Goal: Information Seeking & Learning: Learn about a topic

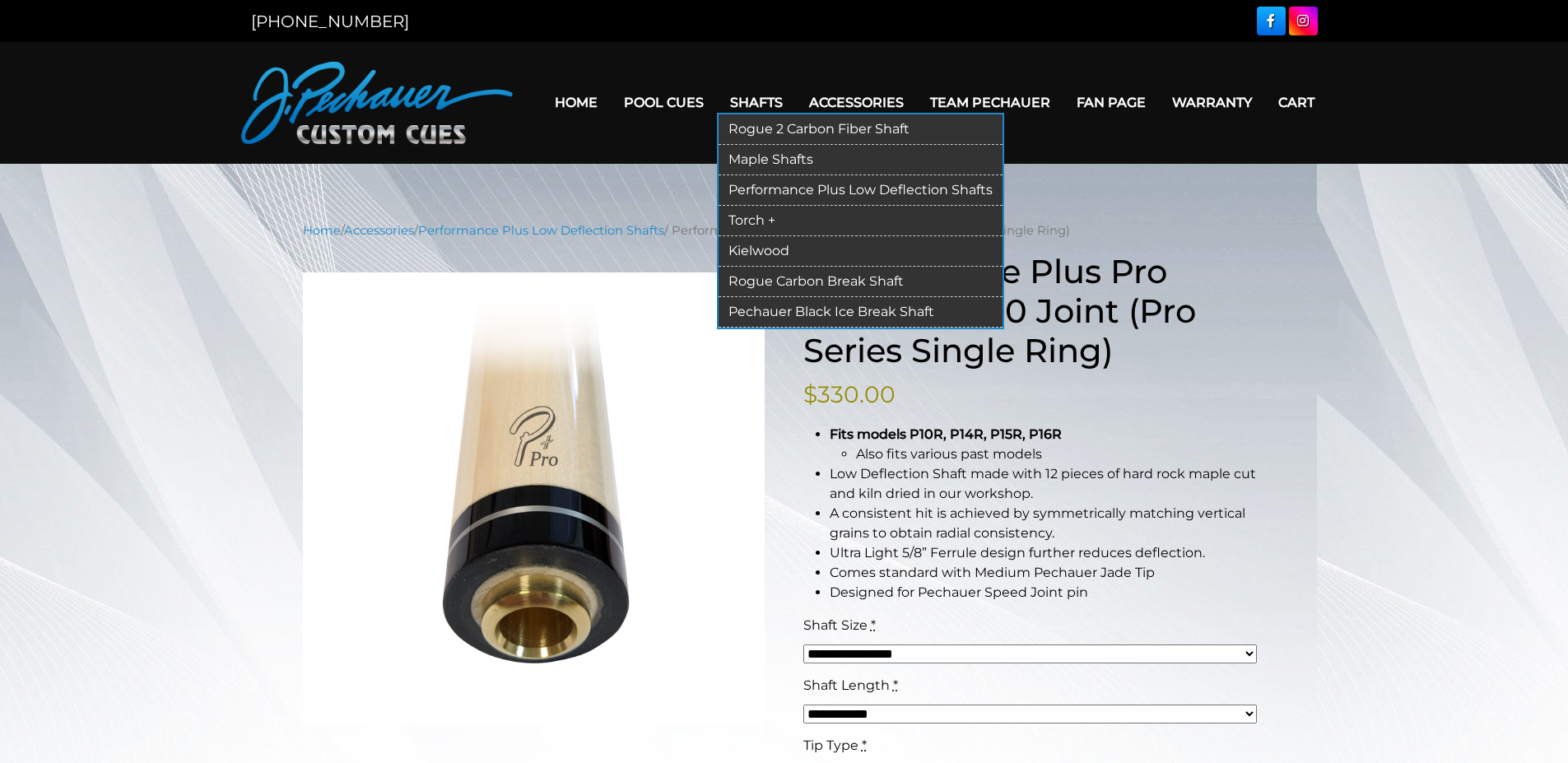
click at [746, 157] on link "Maple Shafts" at bounding box center [860, 160] width 284 height 31
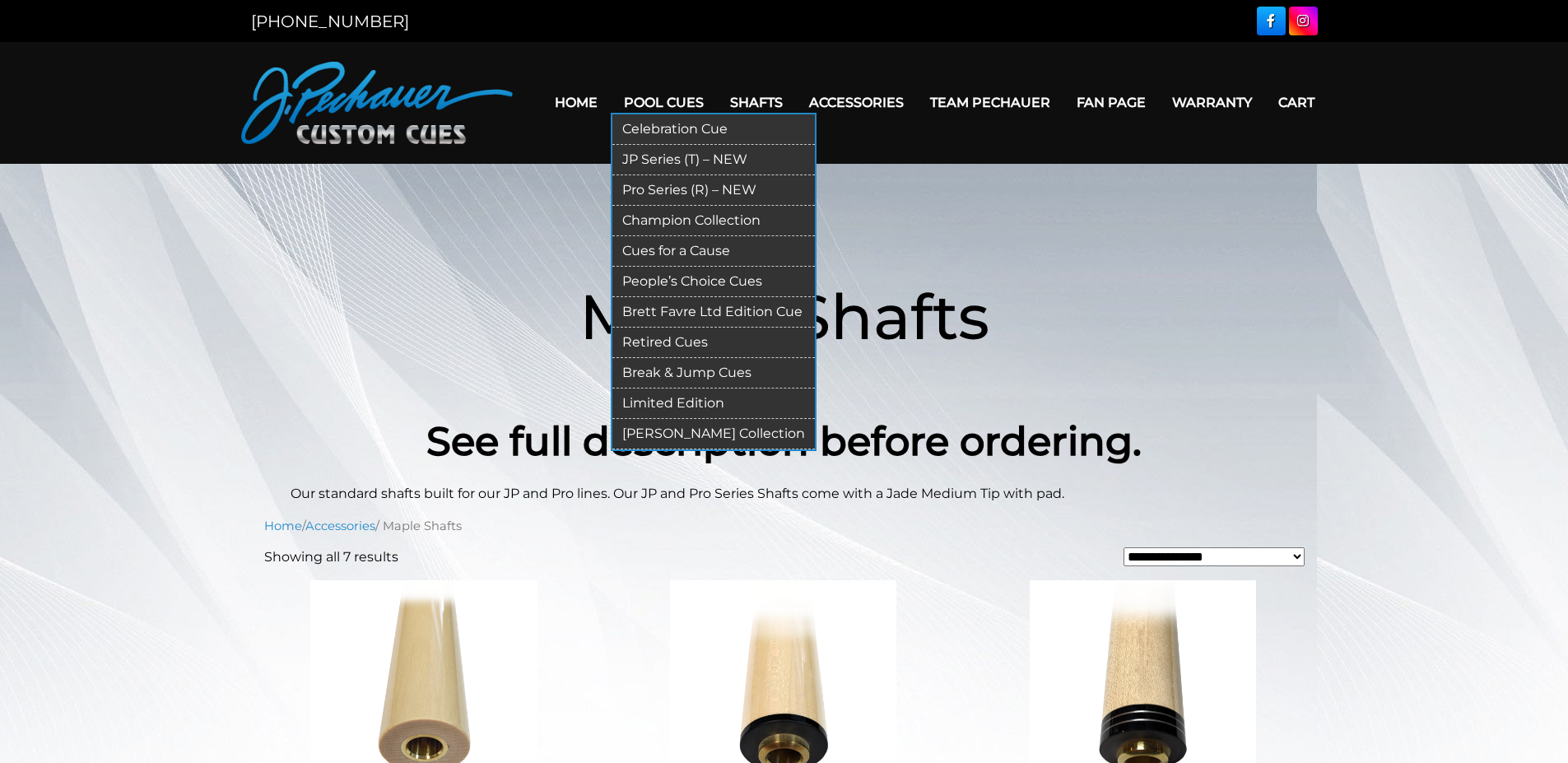
click at [668, 343] on link "Retired Cues" at bounding box center [713, 343] width 203 height 31
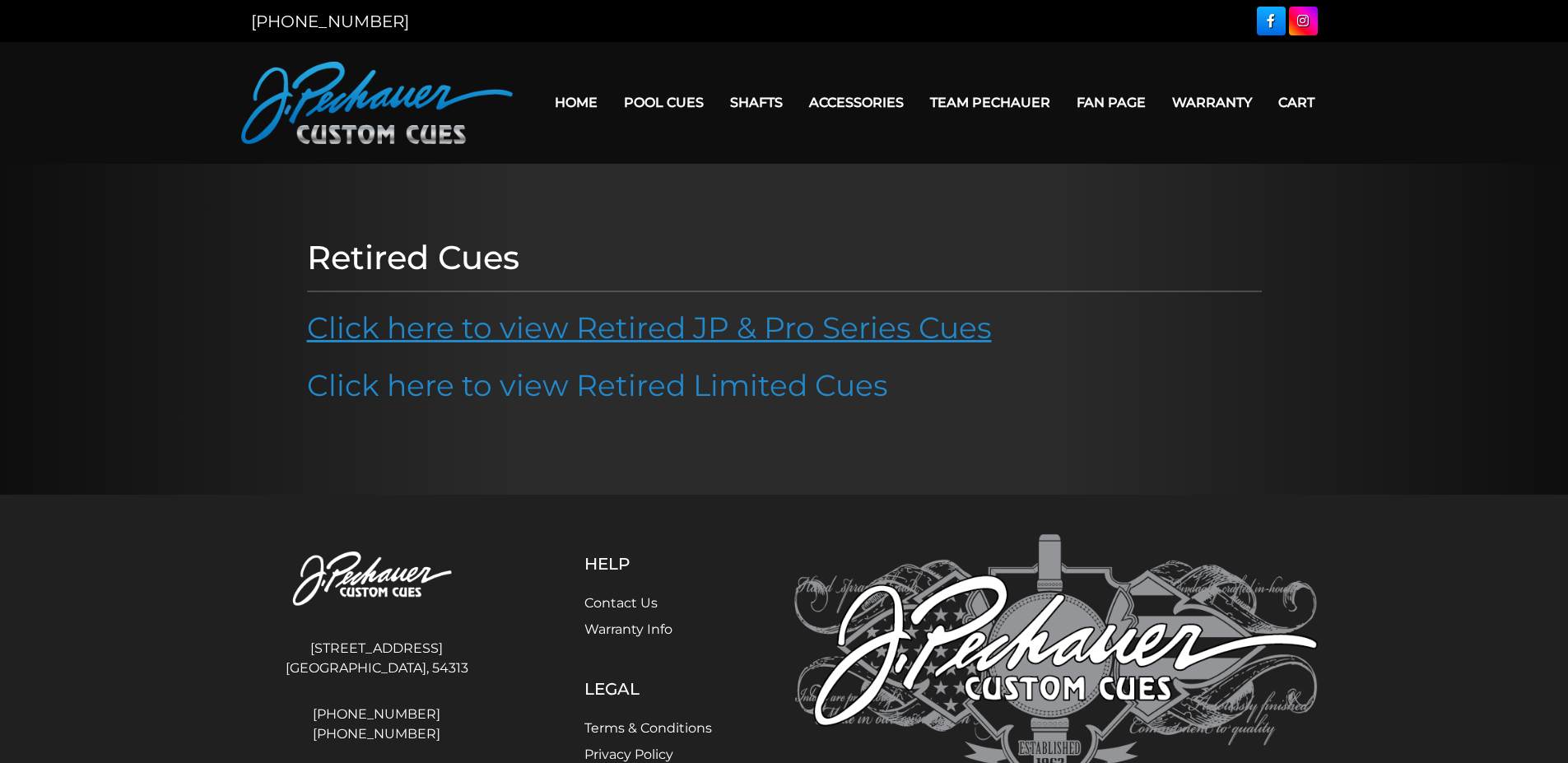
click at [794, 321] on link "Click here to view Retired JP & Pro Series Cues" at bounding box center [649, 327] width 685 height 36
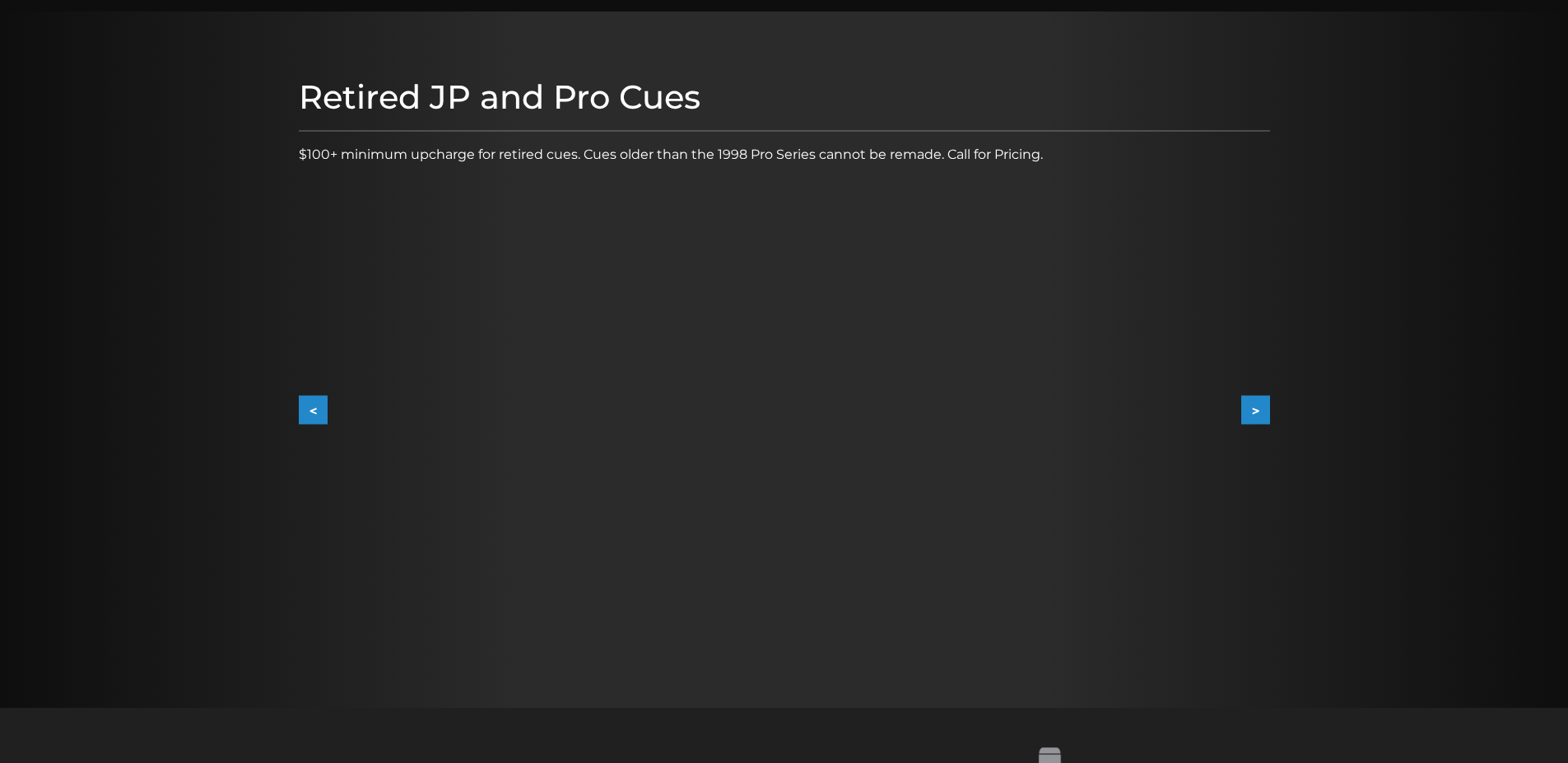
scroll to position [164, 0]
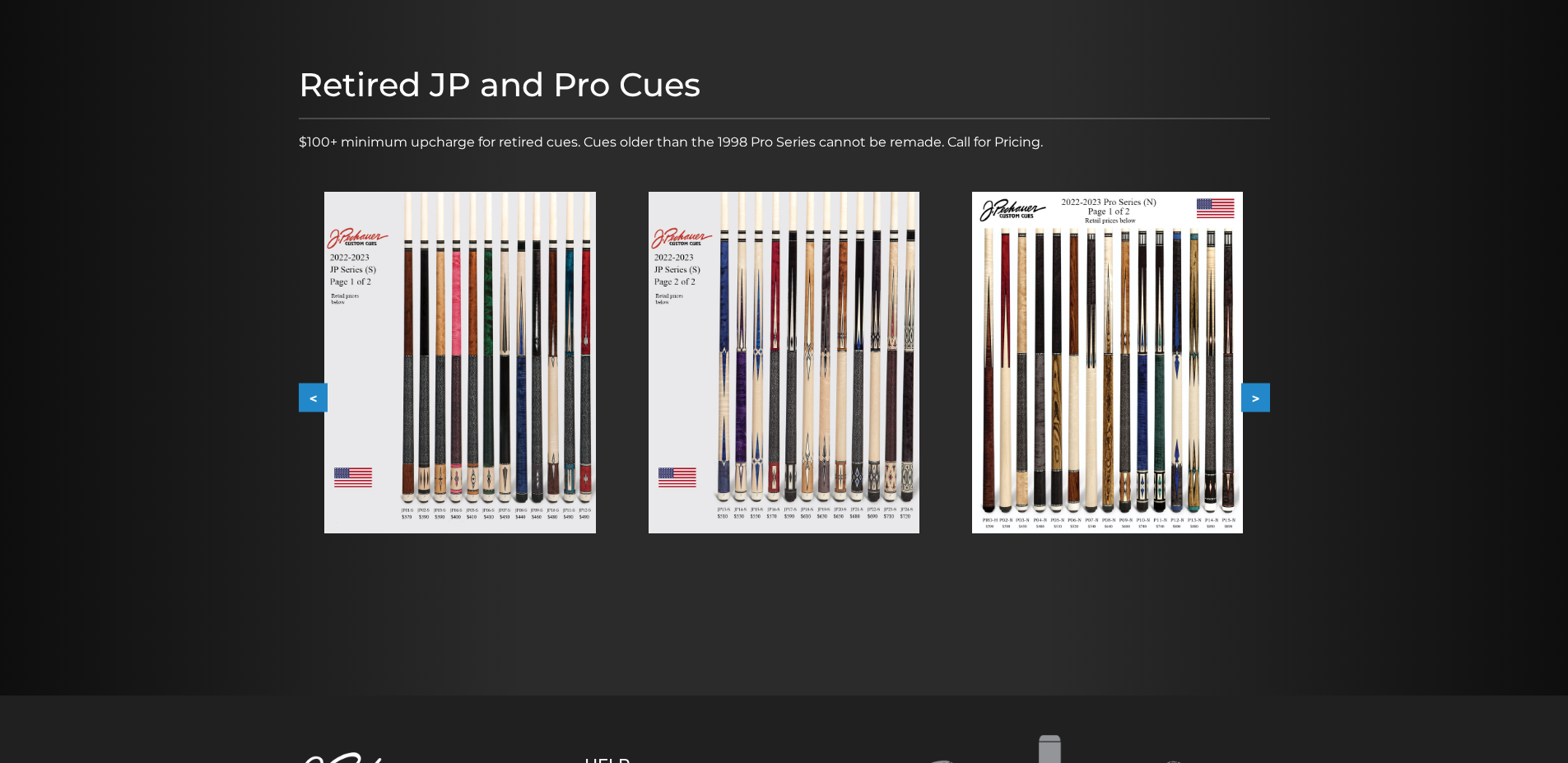
click at [505, 337] on img at bounding box center [460, 363] width 271 height 342
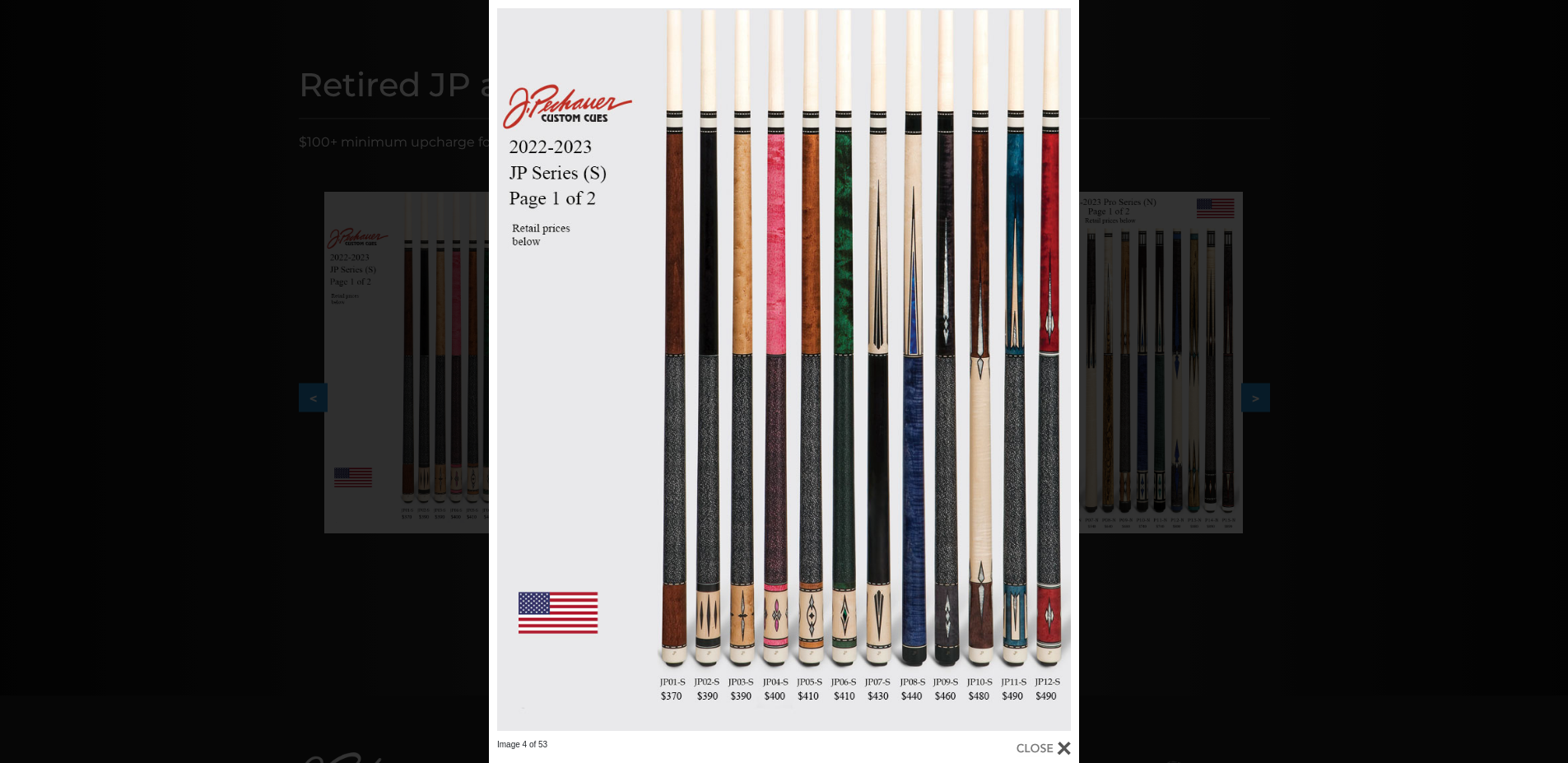
click at [1377, 561] on div "Image 4 of 53" at bounding box center [784, 381] width 1568 height 763
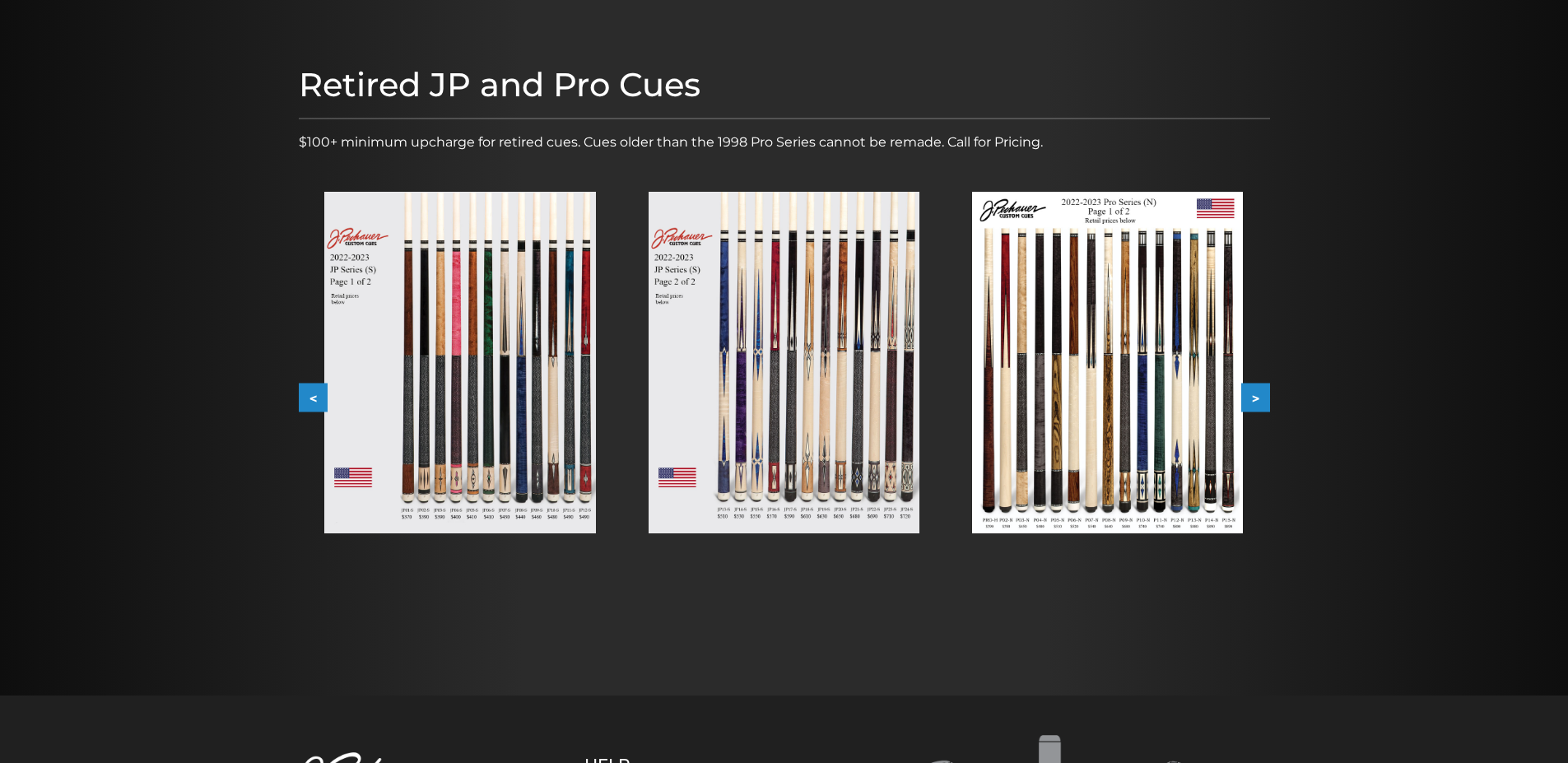
click at [1135, 405] on img at bounding box center [1107, 363] width 271 height 342
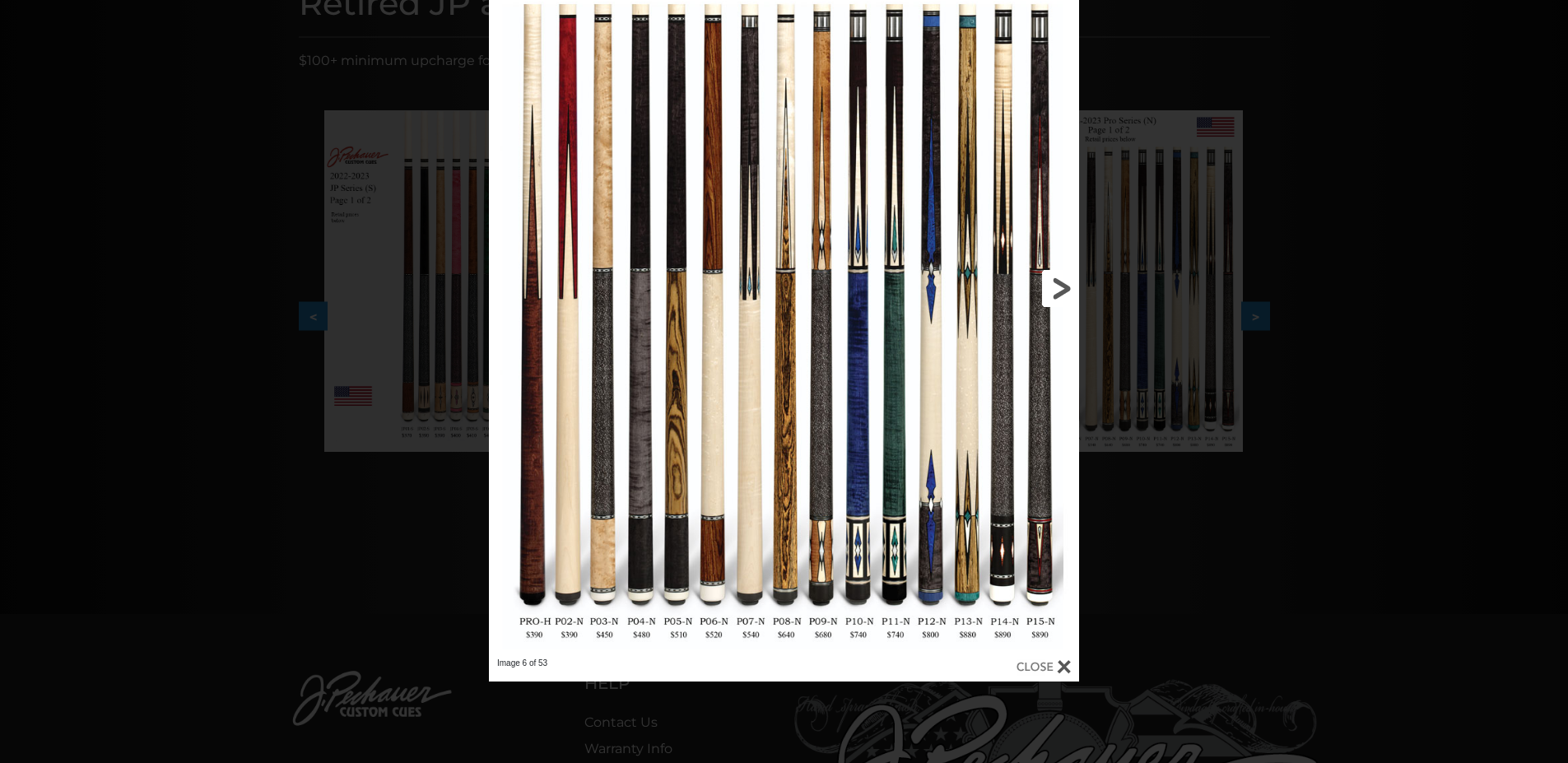
scroll to position [247, 0]
click at [1069, 291] on link at bounding box center [946, 287] width 266 height 739
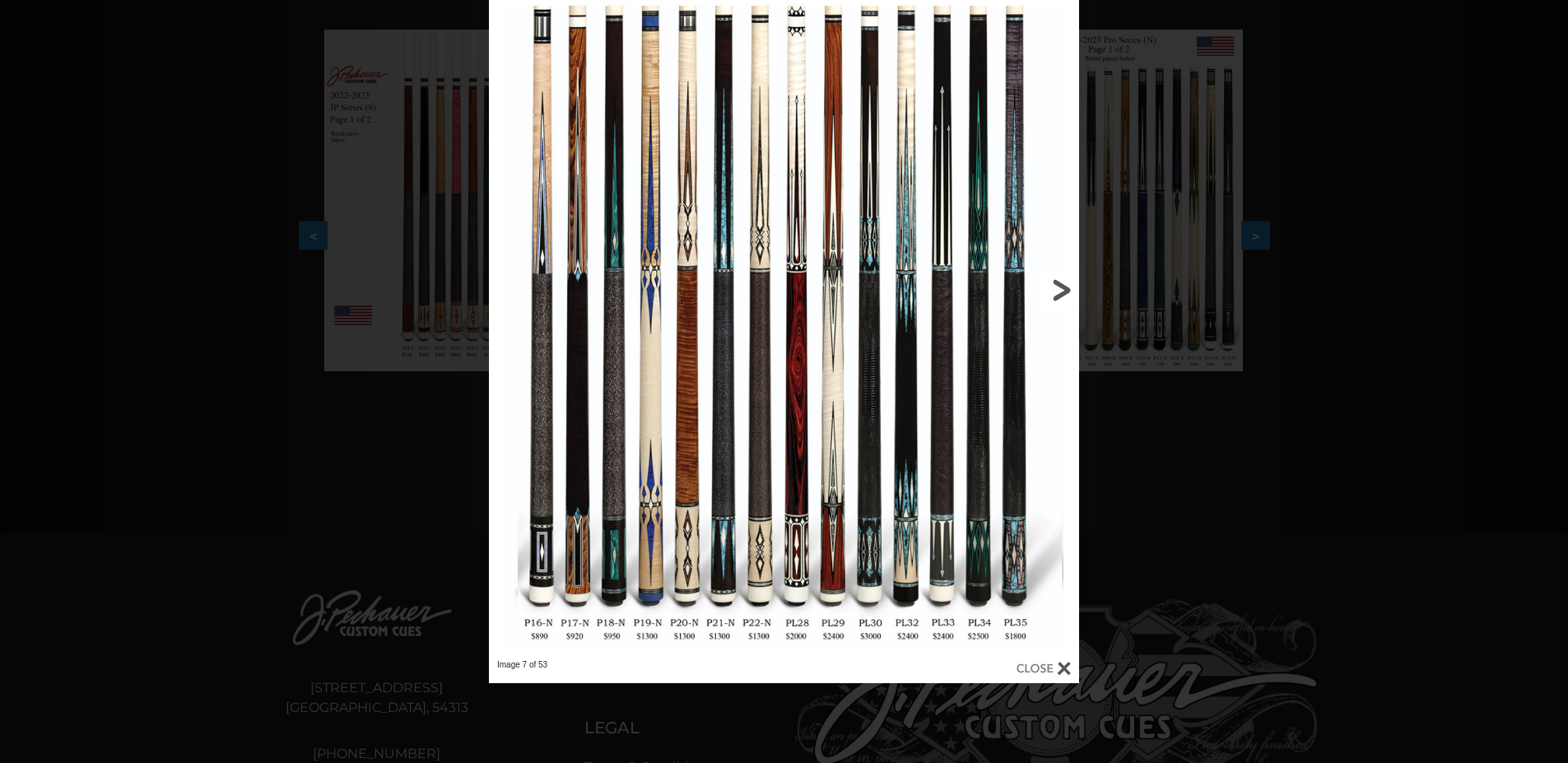
scroll to position [329, 0]
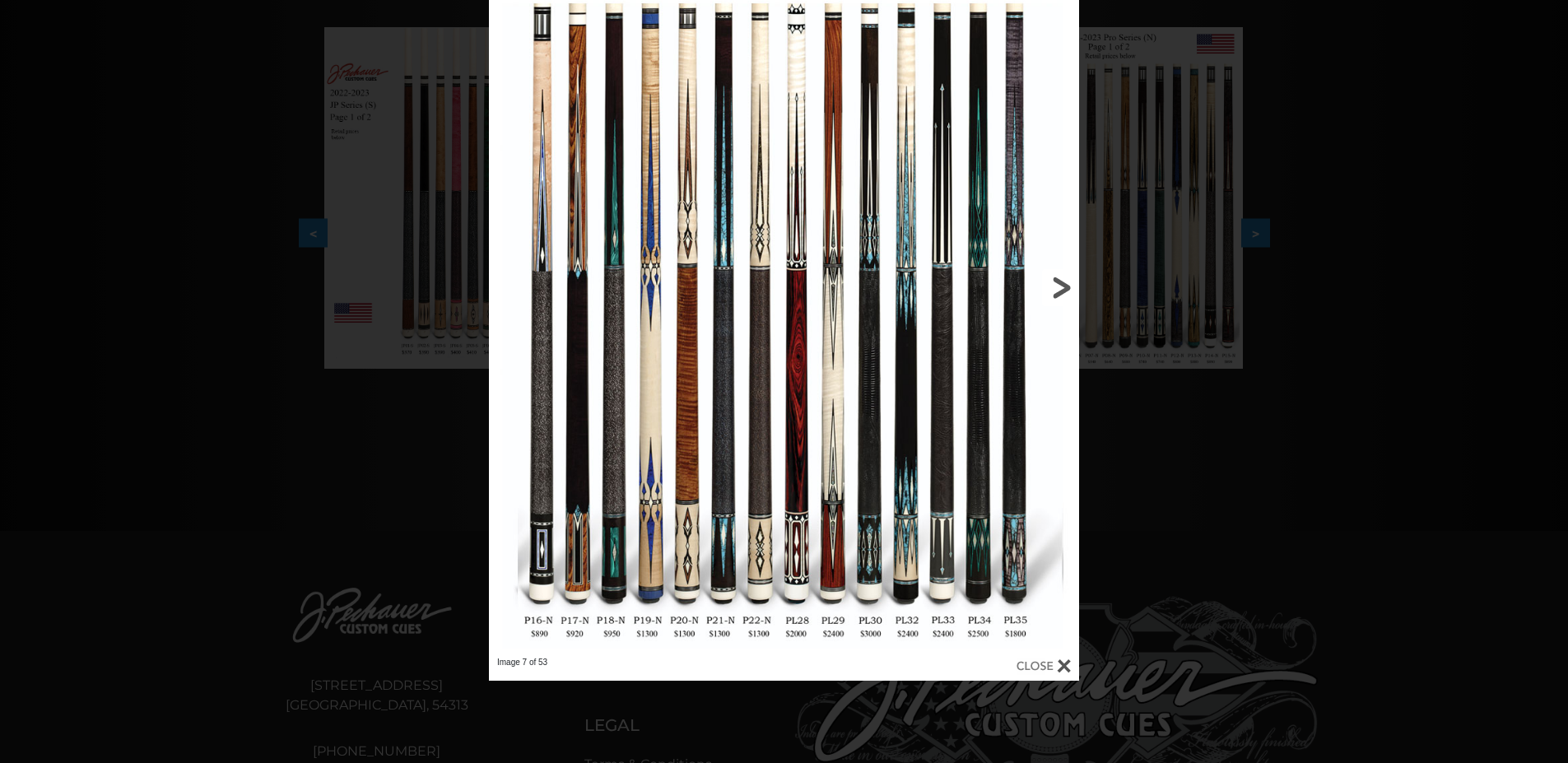
click at [1063, 290] on link at bounding box center [946, 287] width 266 height 739
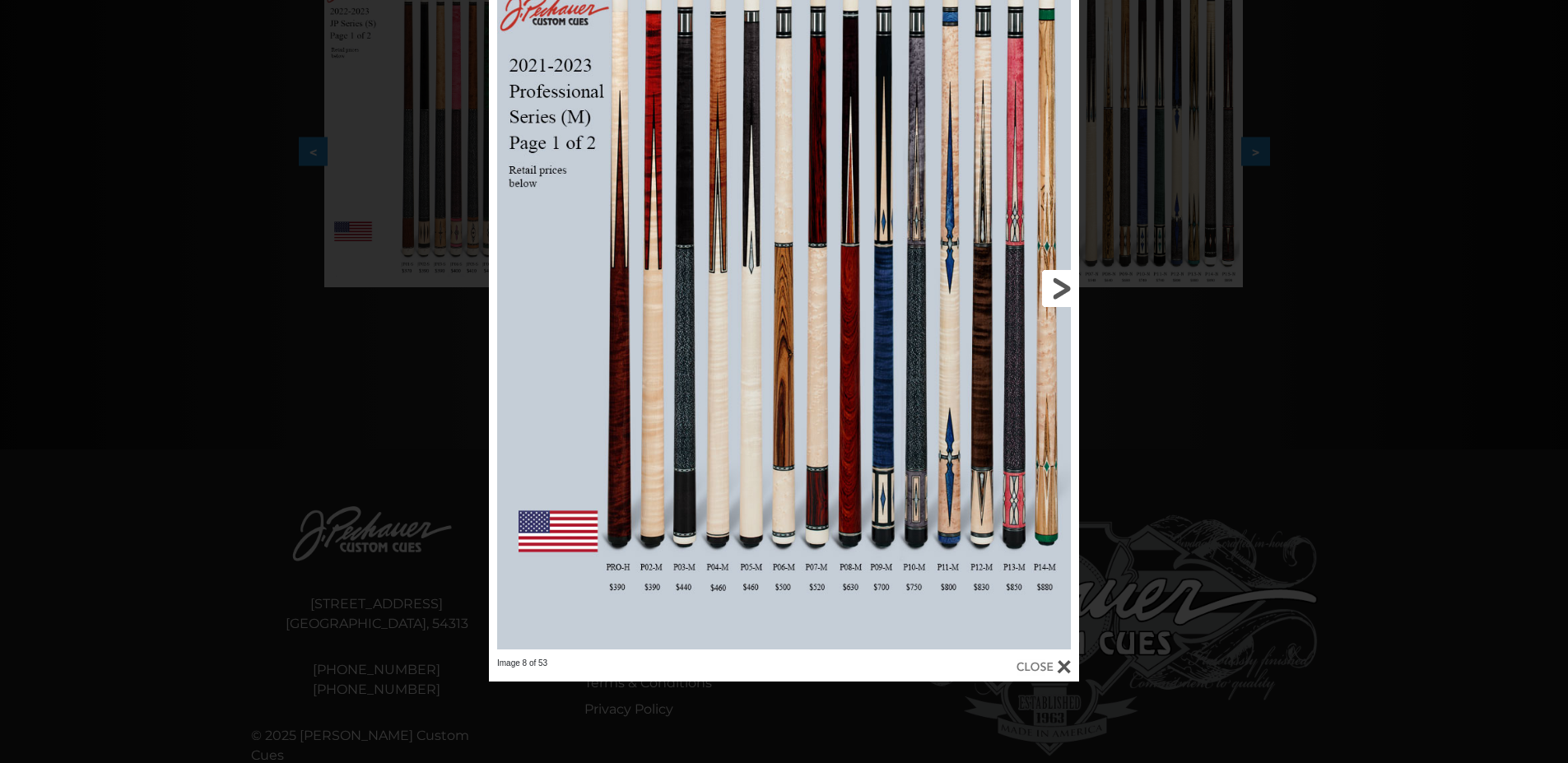
scroll to position [412, 0]
click at [1065, 281] on link at bounding box center [946, 287] width 266 height 739
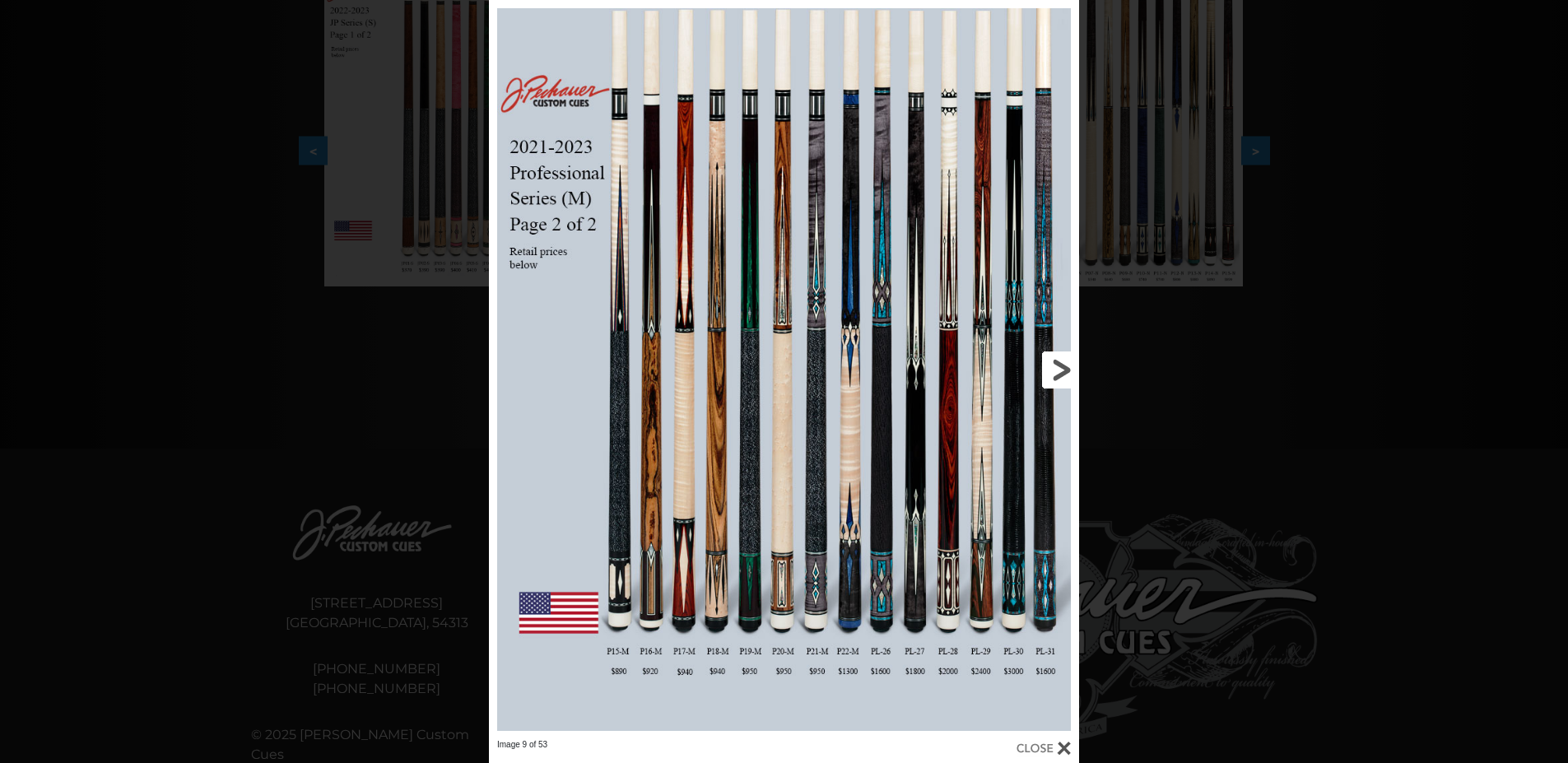
click at [1066, 373] on link at bounding box center [946, 370] width 266 height 739
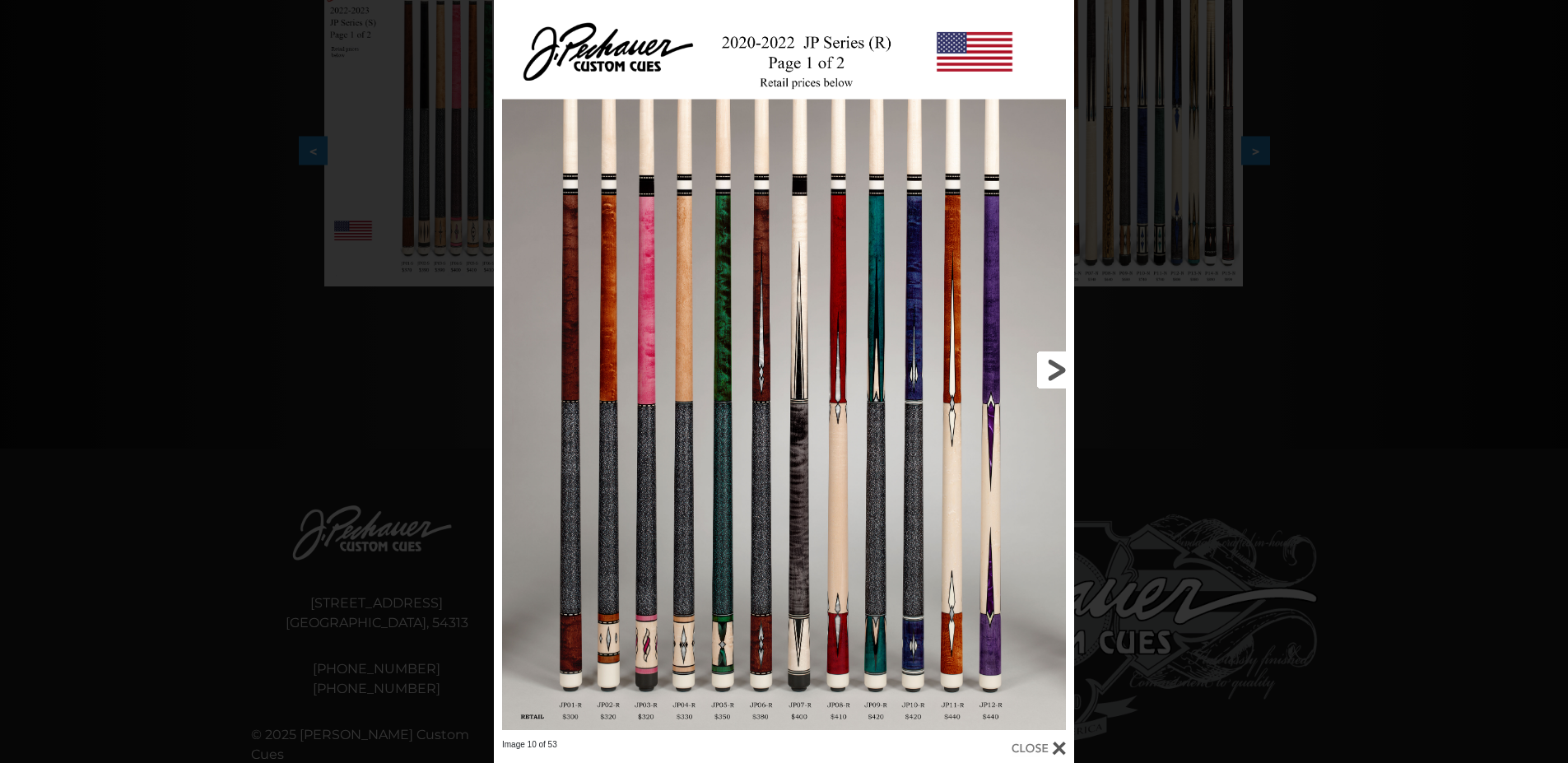
click at [1066, 373] on link at bounding box center [944, 370] width 261 height 739
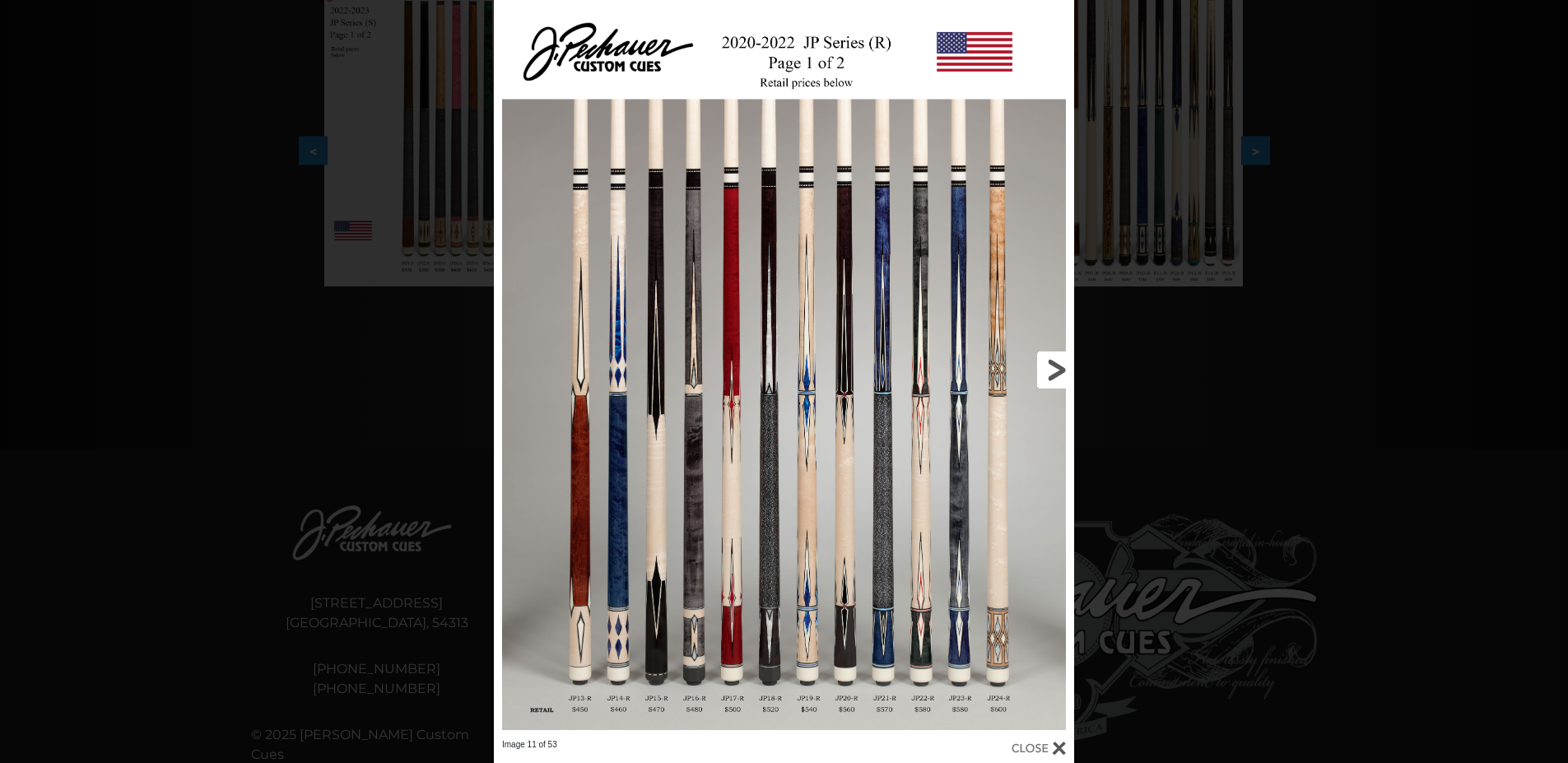
click at [1057, 368] on link at bounding box center [944, 370] width 261 height 739
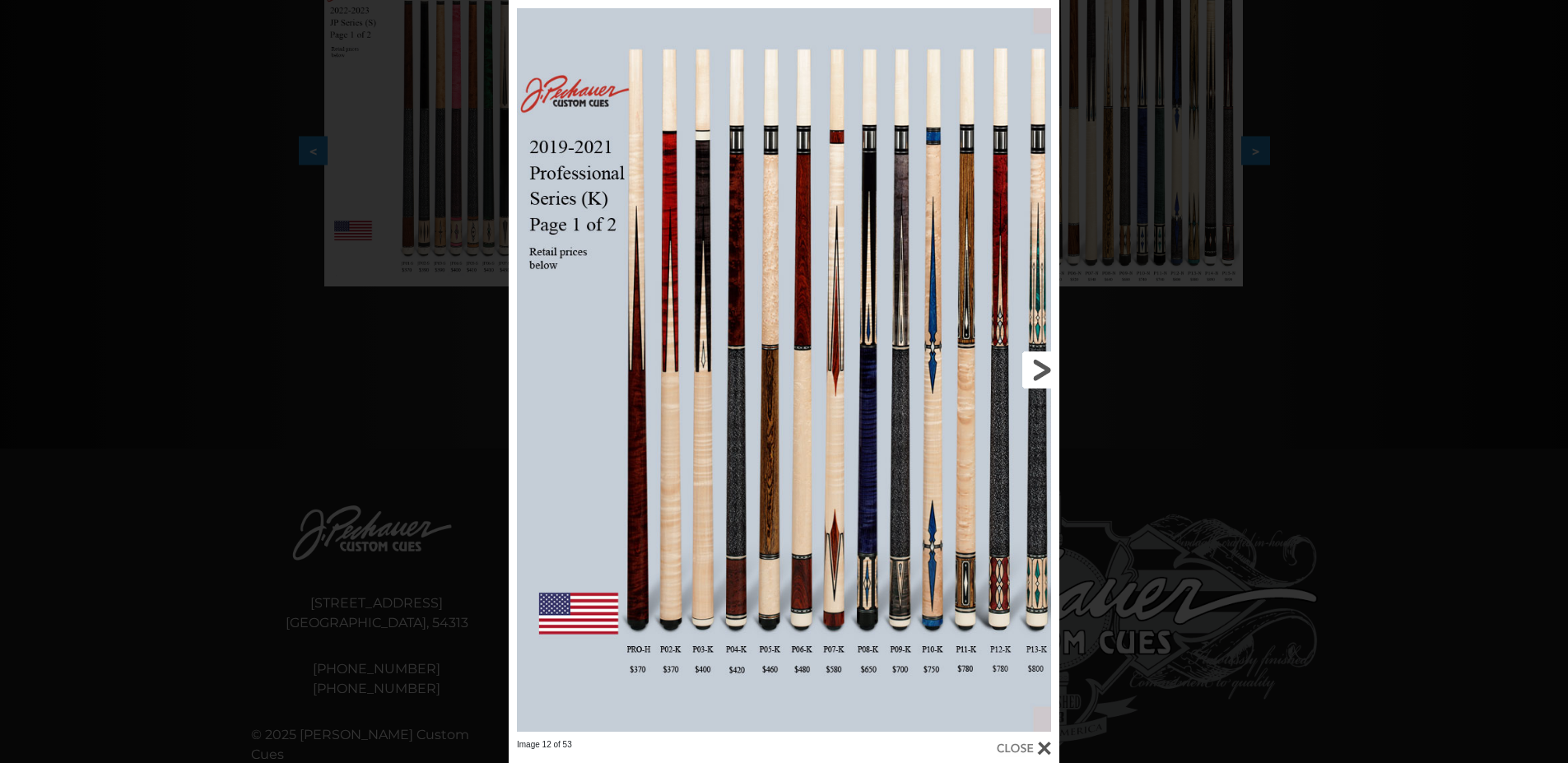
click at [1042, 373] on link at bounding box center [935, 370] width 248 height 739
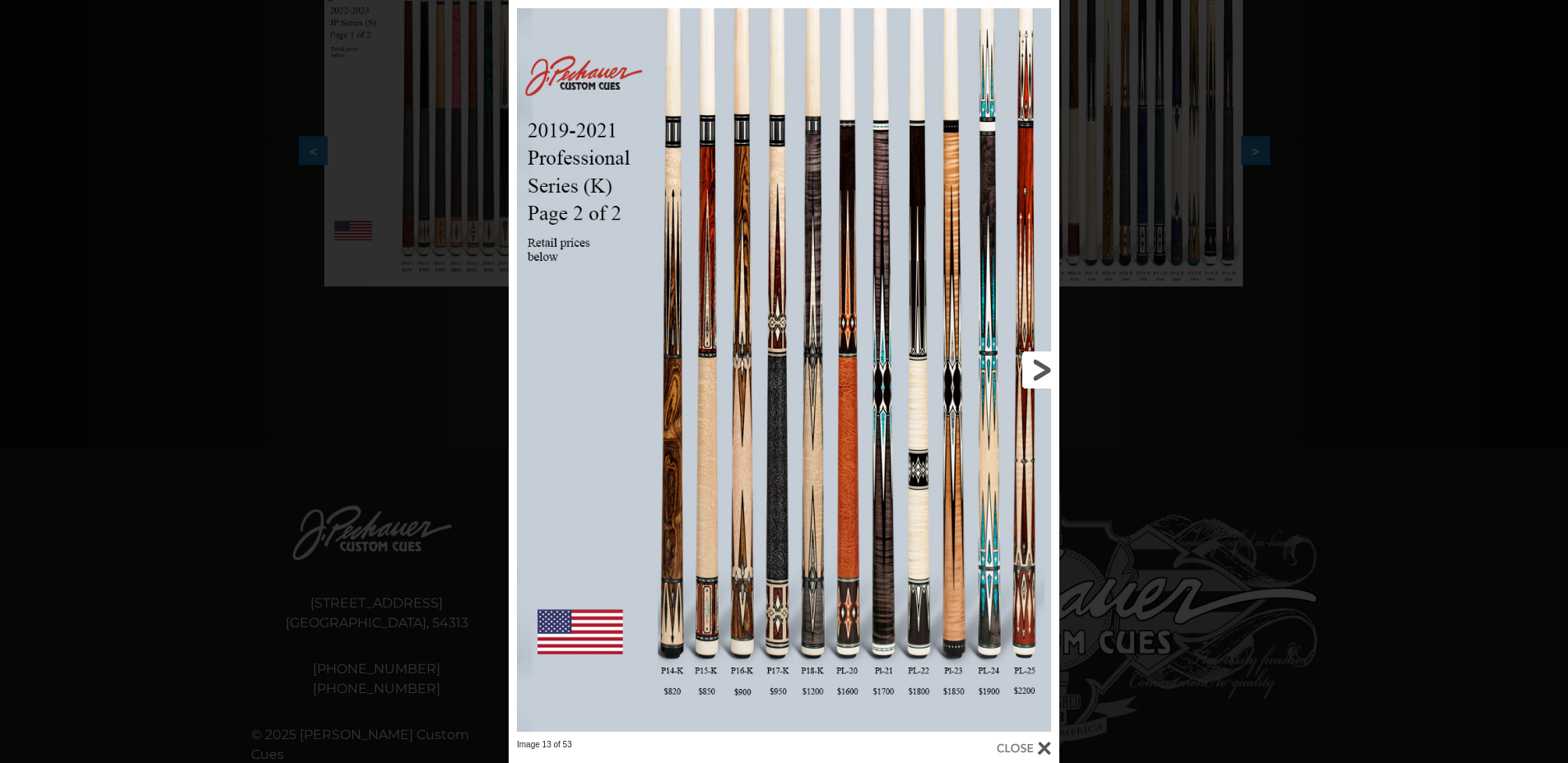
click at [1046, 372] on link at bounding box center [935, 370] width 248 height 739
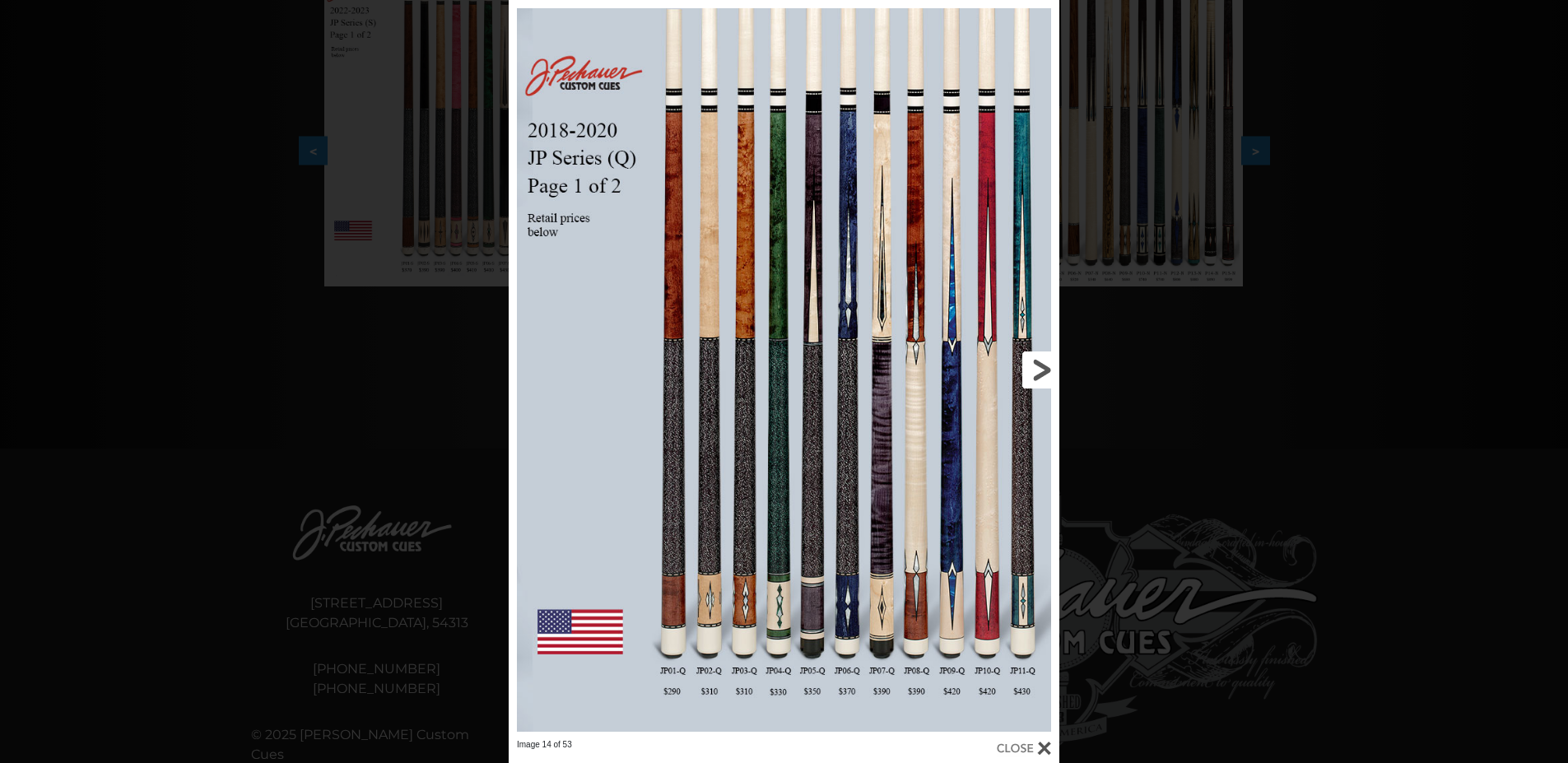
click at [1046, 372] on link at bounding box center [935, 370] width 248 height 739
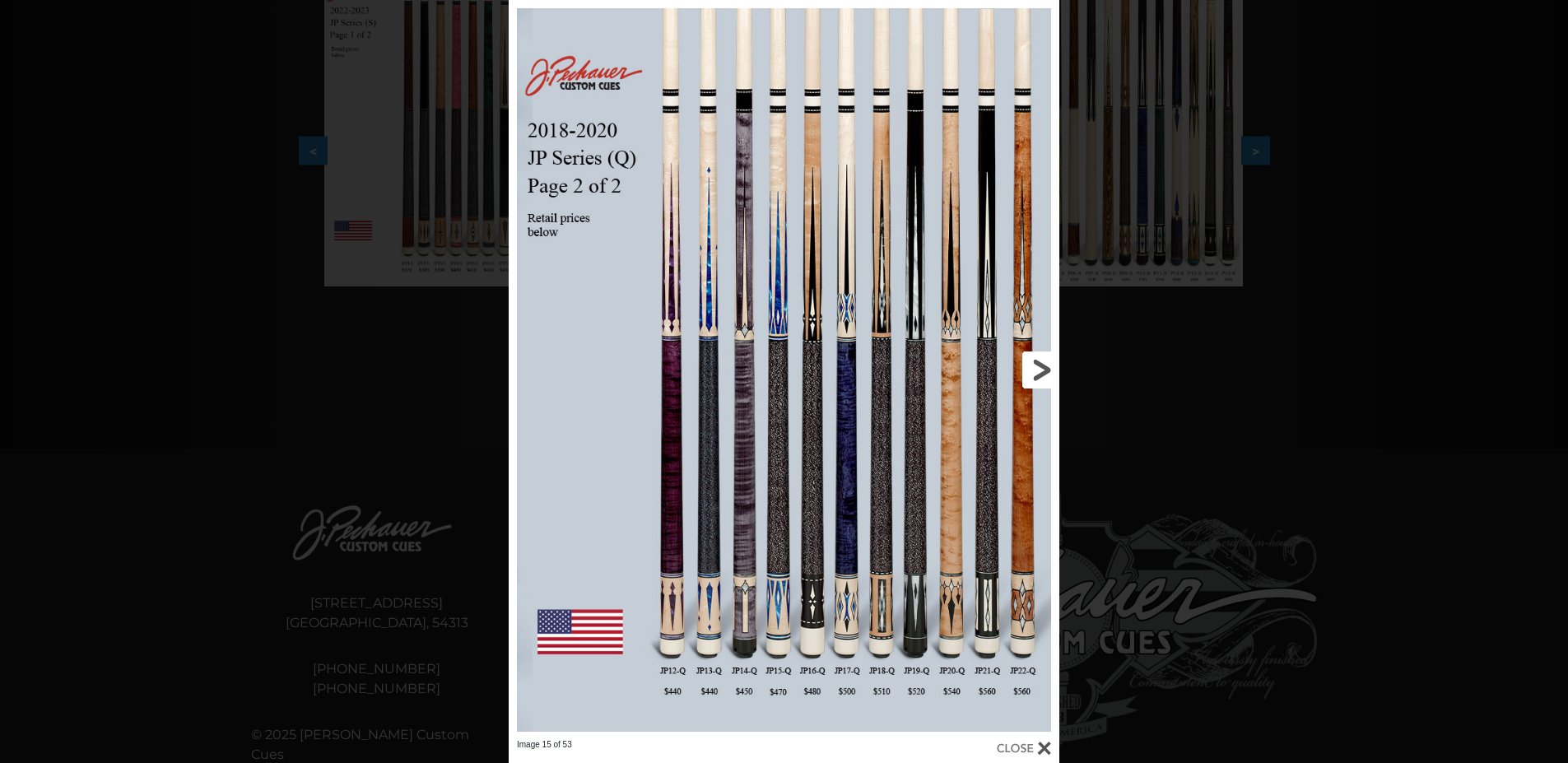
click at [1046, 372] on link at bounding box center [935, 370] width 248 height 739
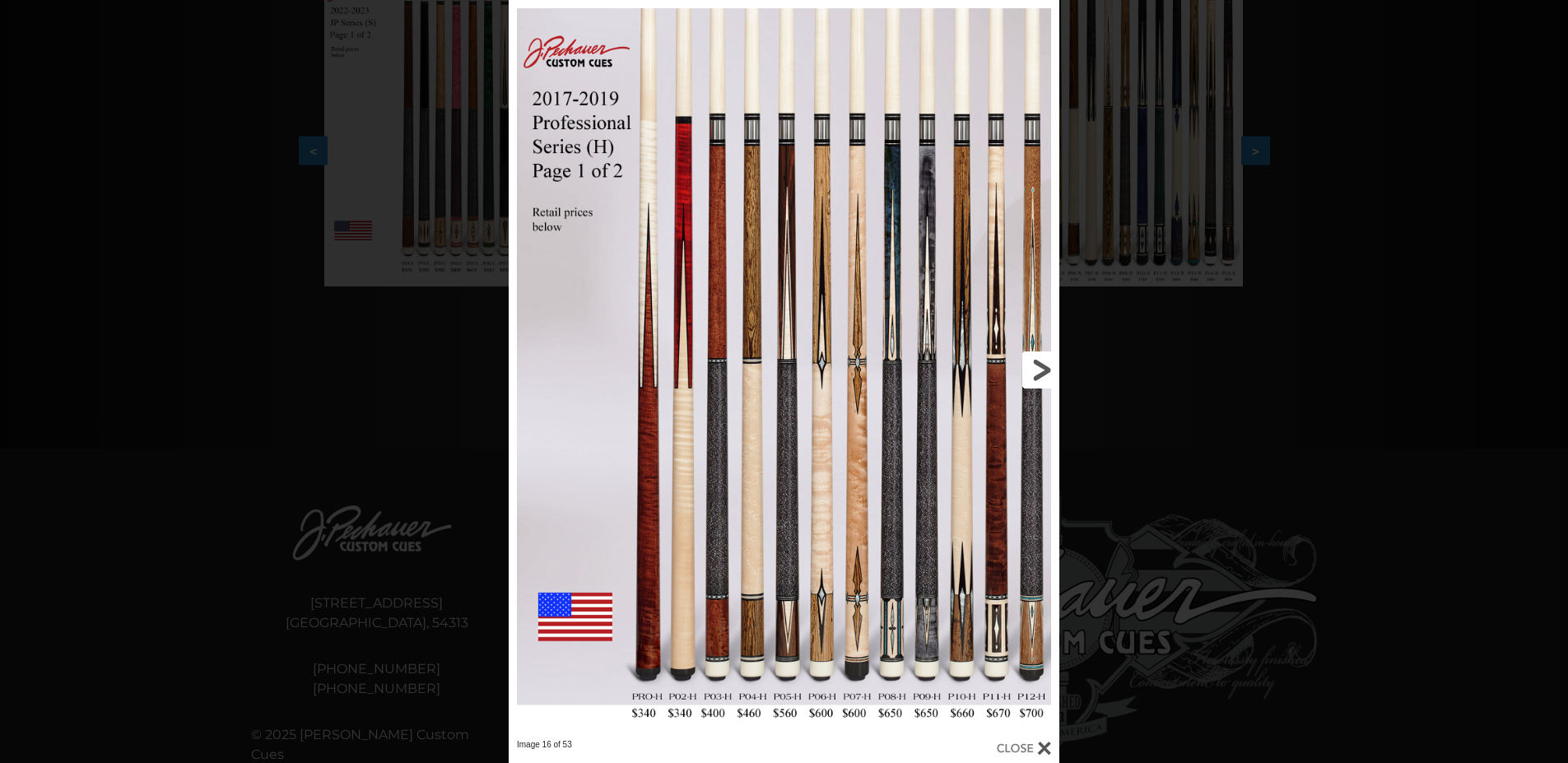
click at [1046, 371] on link at bounding box center [935, 370] width 248 height 739
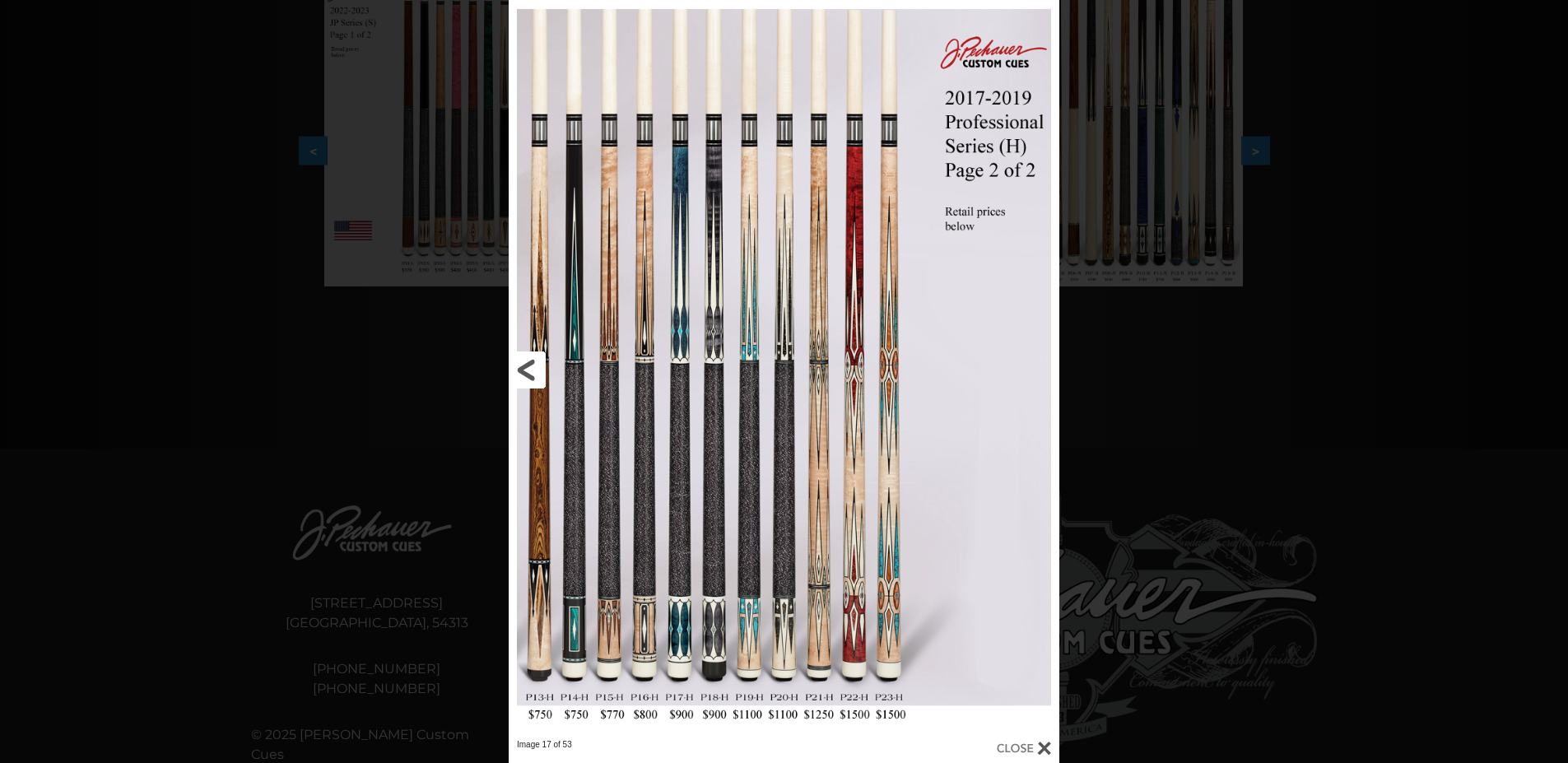
click at [615, 592] on link at bounding box center [633, 370] width 248 height 739
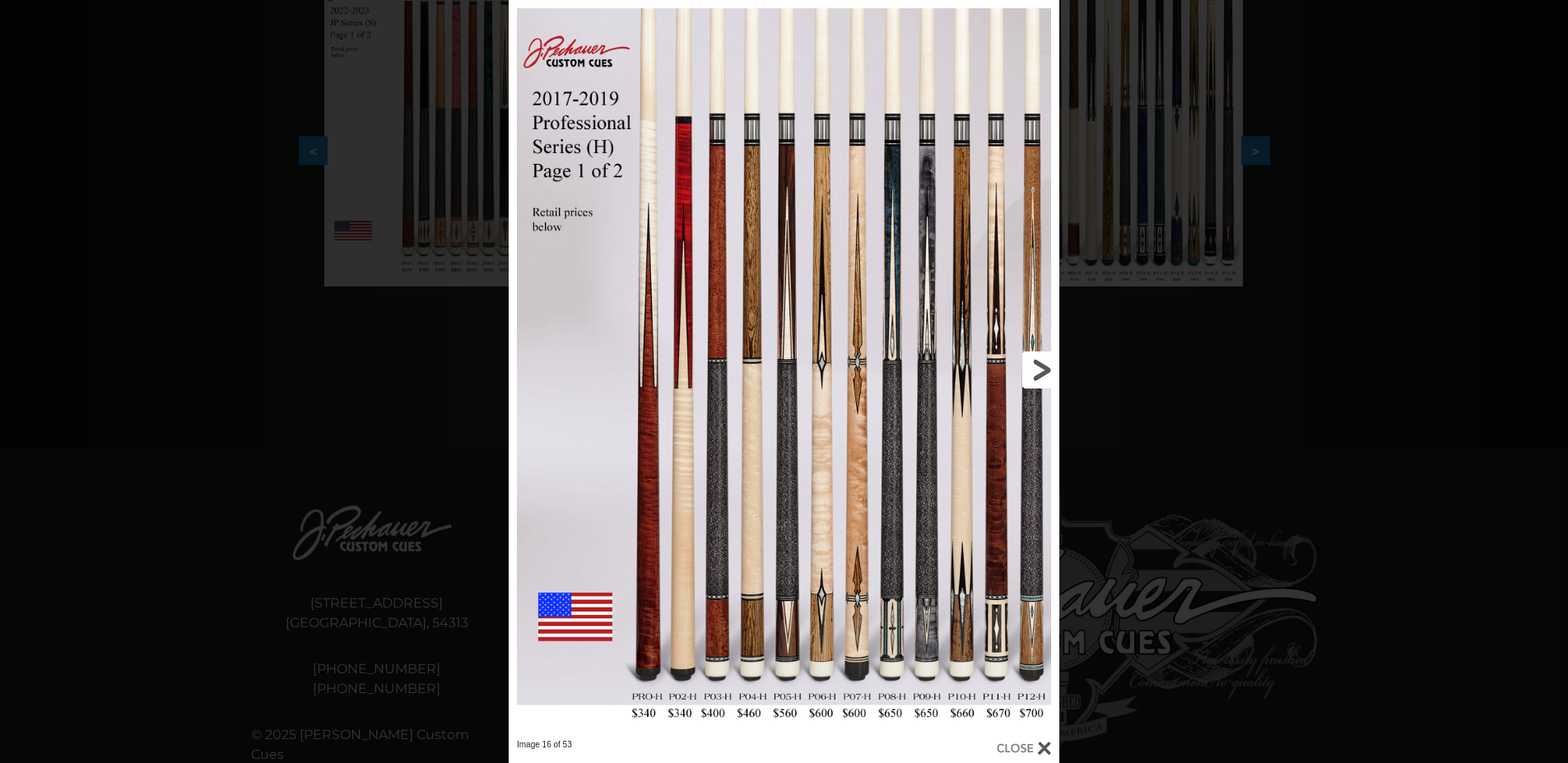
click at [1042, 377] on link at bounding box center [935, 370] width 248 height 739
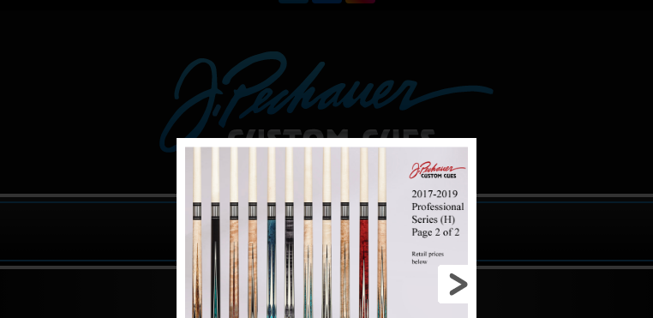
scroll to position [0, 0]
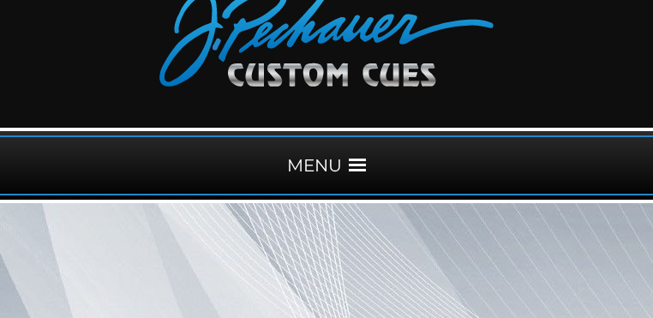
scroll to position [84, 0]
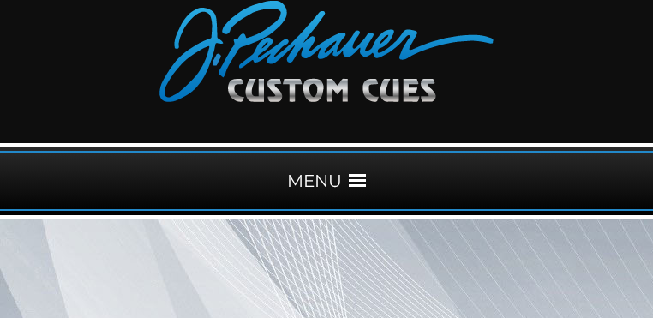
click at [358, 172] on span at bounding box center [357, 180] width 17 height 17
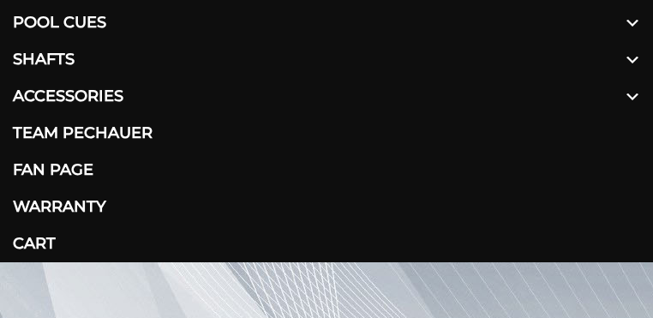
scroll to position [267, 0]
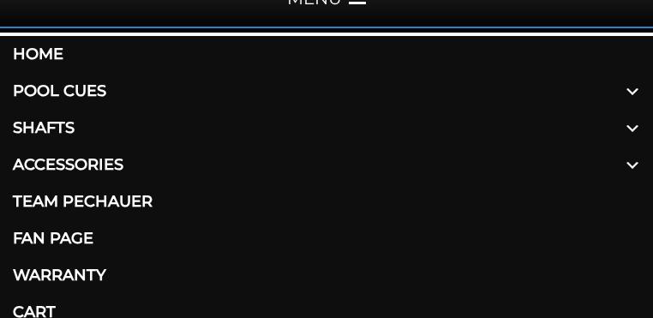
click at [634, 89] on span at bounding box center [632, 91] width 41 height 37
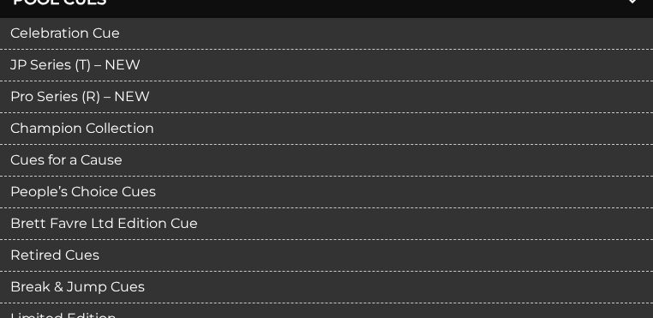
scroll to position [381, 0]
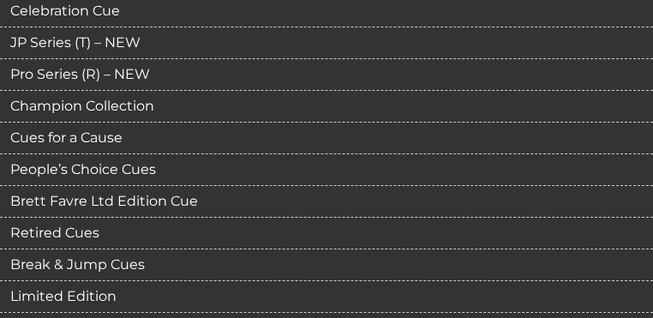
click at [345, 229] on link "Retired Cues" at bounding box center [326, 234] width 653 height 32
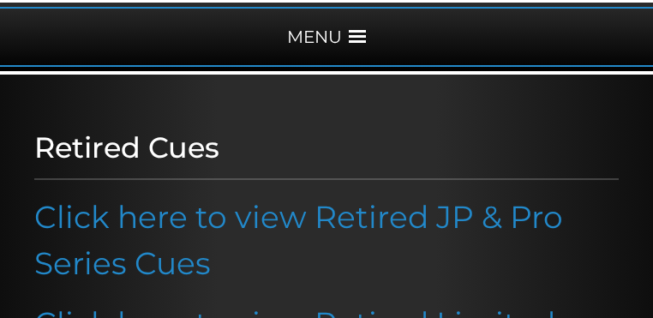
scroll to position [343, 0]
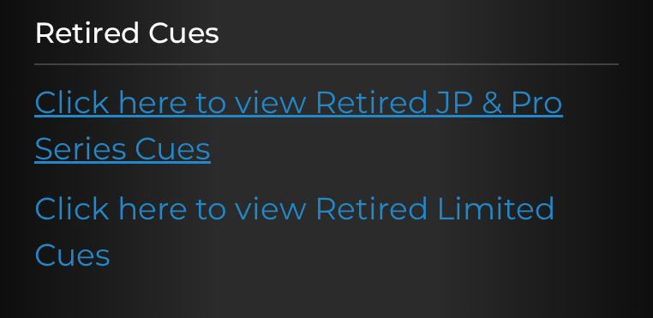
click at [375, 107] on link "Click here to view Retired JP & Pro Series Cues" at bounding box center [298, 125] width 529 height 84
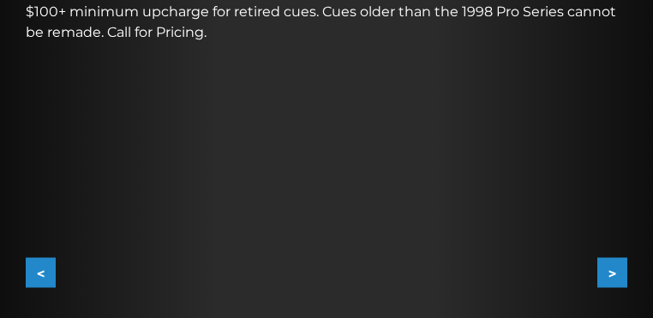
scroll to position [434, 0]
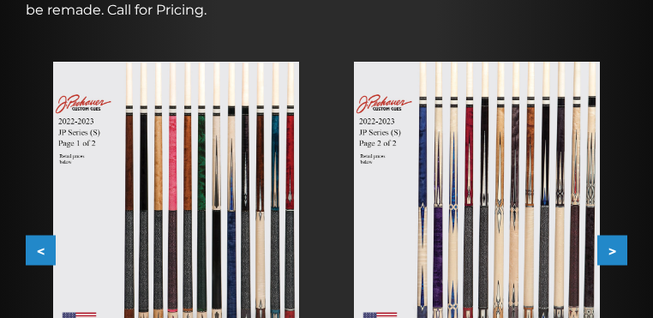
click at [617, 235] on button ">" at bounding box center [612, 250] width 30 height 30
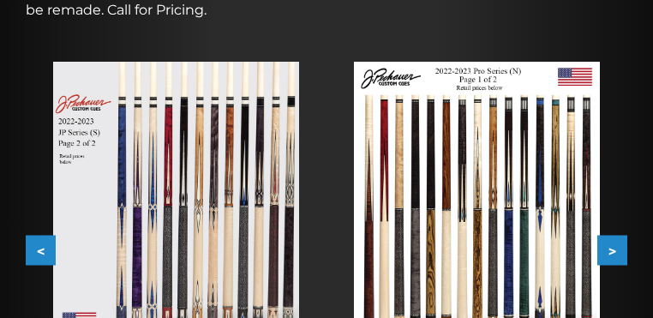
click at [617, 235] on button ">" at bounding box center [612, 250] width 30 height 30
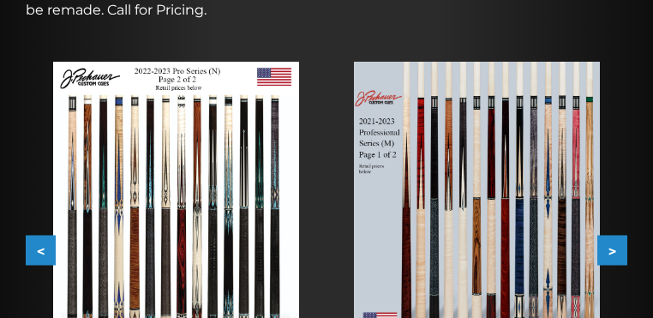
click at [617, 235] on button ">" at bounding box center [612, 250] width 30 height 30
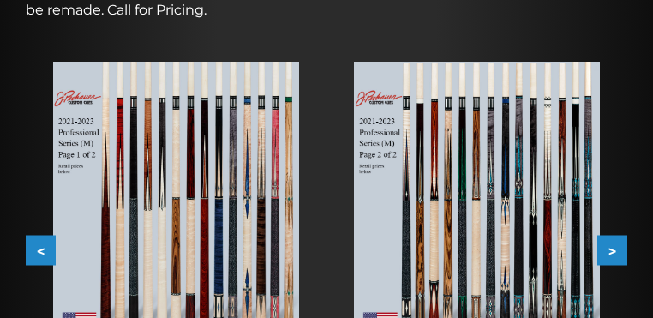
click at [617, 235] on button ">" at bounding box center [612, 250] width 30 height 30
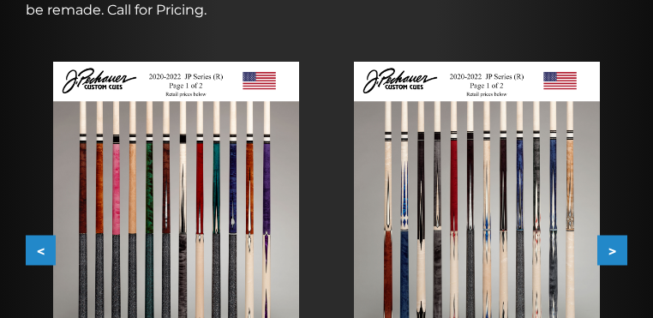
click at [617, 235] on button ">" at bounding box center [612, 250] width 30 height 30
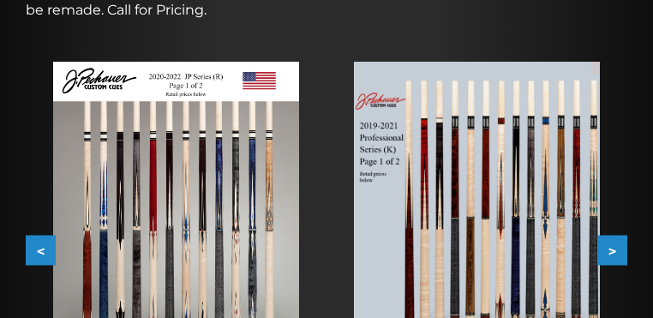
click at [617, 235] on button ">" at bounding box center [612, 250] width 30 height 30
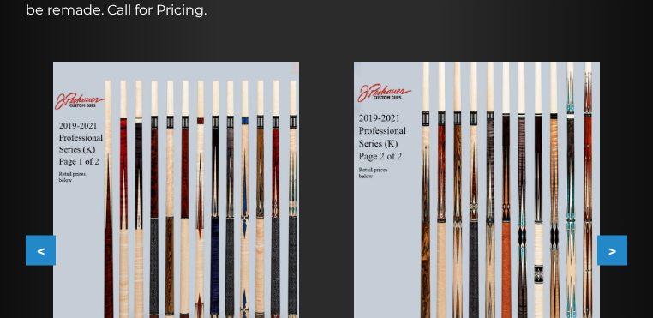
click at [617, 235] on button ">" at bounding box center [612, 250] width 30 height 30
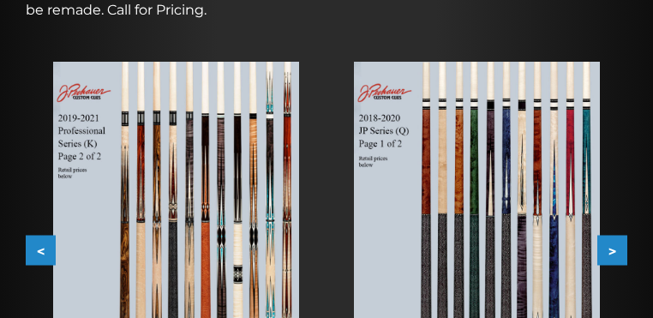
click at [617, 235] on button ">" at bounding box center [612, 250] width 30 height 30
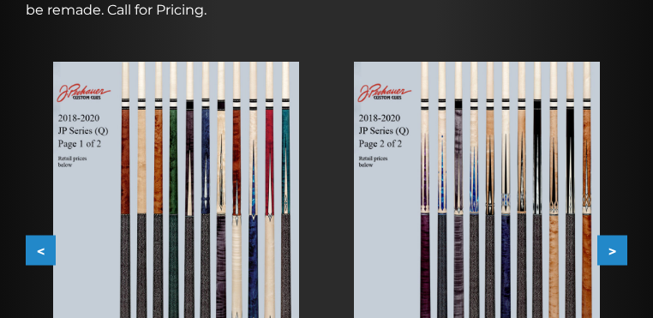
click at [617, 235] on button ">" at bounding box center [612, 250] width 30 height 30
